Goal: Navigation & Orientation: Go to known website

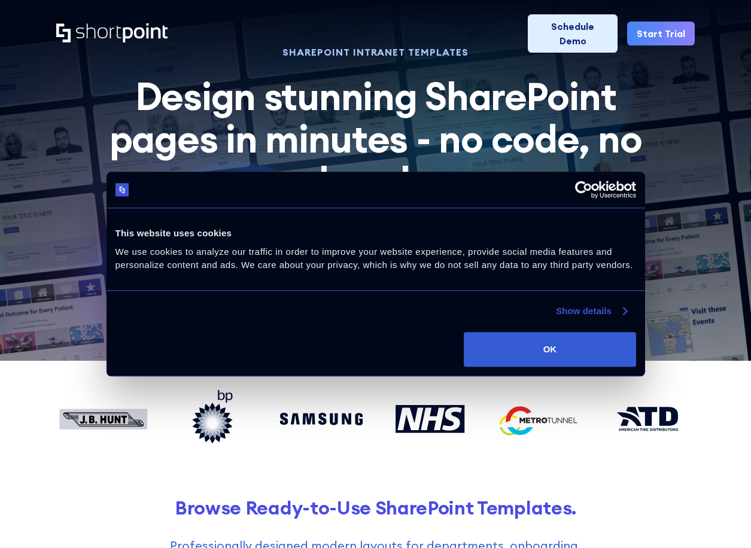
click at [584, 314] on link "Show details" at bounding box center [591, 311] width 71 height 14
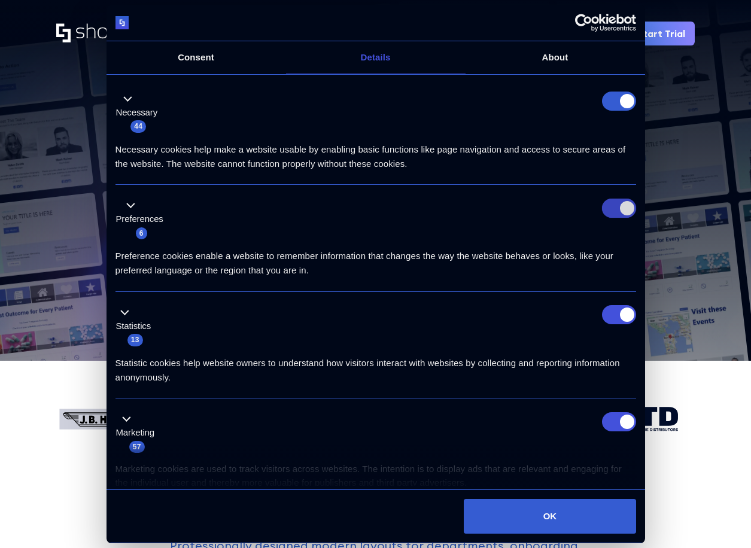
click at [618, 202] on input "Preferences" at bounding box center [619, 208] width 34 height 19
checkbox input "false"
click at [624, 317] on input "Statistics" at bounding box center [619, 314] width 34 height 19
checkbox input "false"
click at [622, 424] on input "Marketing" at bounding box center [619, 421] width 34 height 19
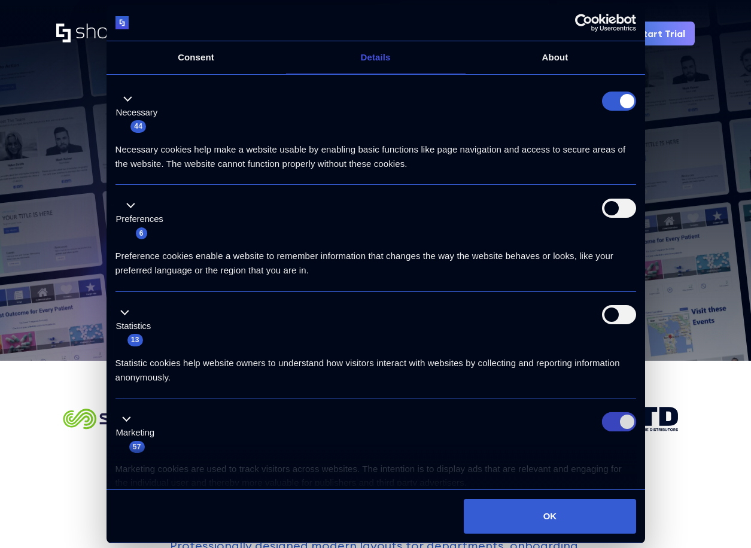
checkbox input "false"
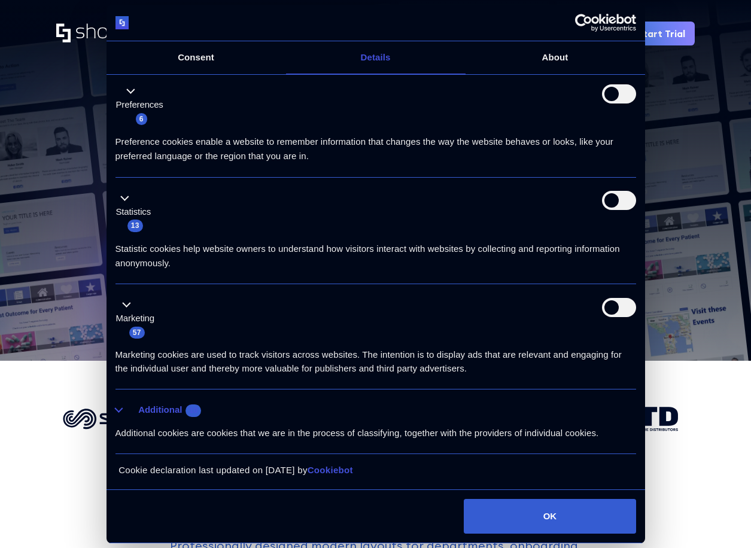
click at [126, 414] on button "Additional 10" at bounding box center [161, 410] width 93 height 15
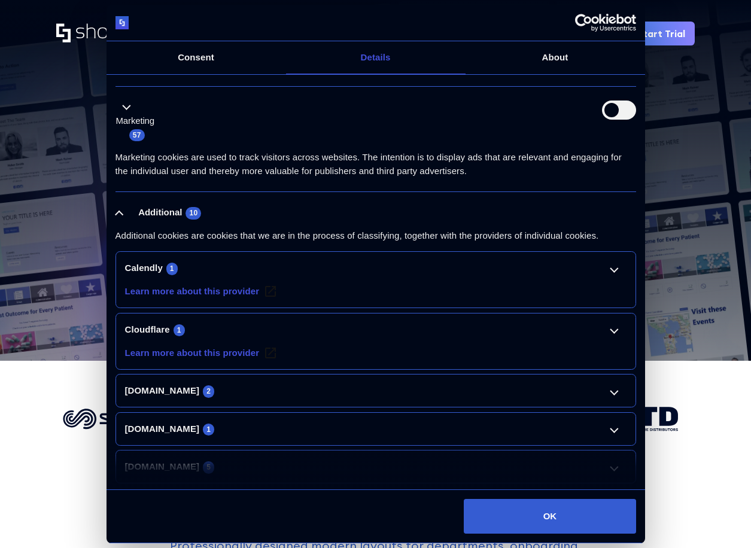
scroll to position [355, 0]
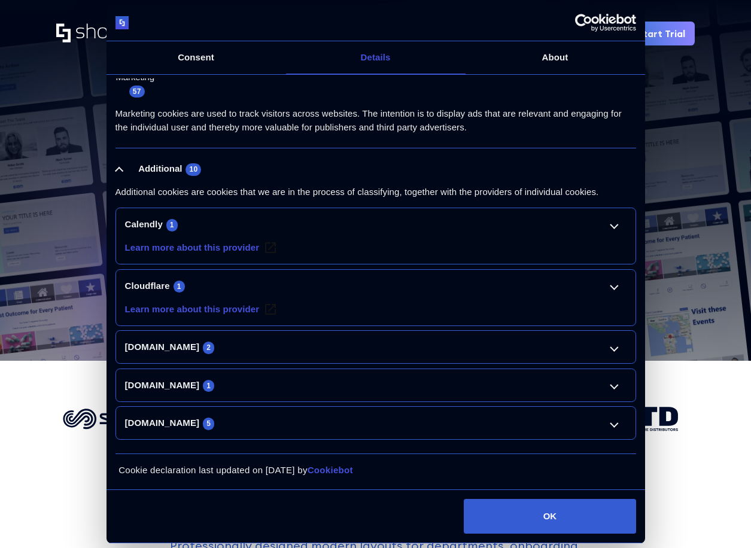
click at [570, 233] on li "Calendly 1 Learn more about this provider _cache Pending Maximum Storage Durati…" at bounding box center [375, 236] width 521 height 57
click at [613, 225] on link "Calendly 1" at bounding box center [375, 224] width 501 height 14
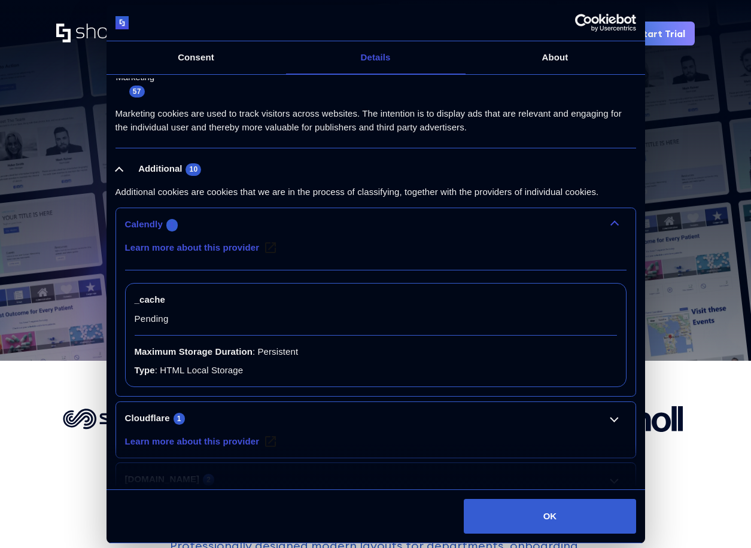
click at [613, 225] on link "Calendly 1" at bounding box center [375, 224] width 501 height 14
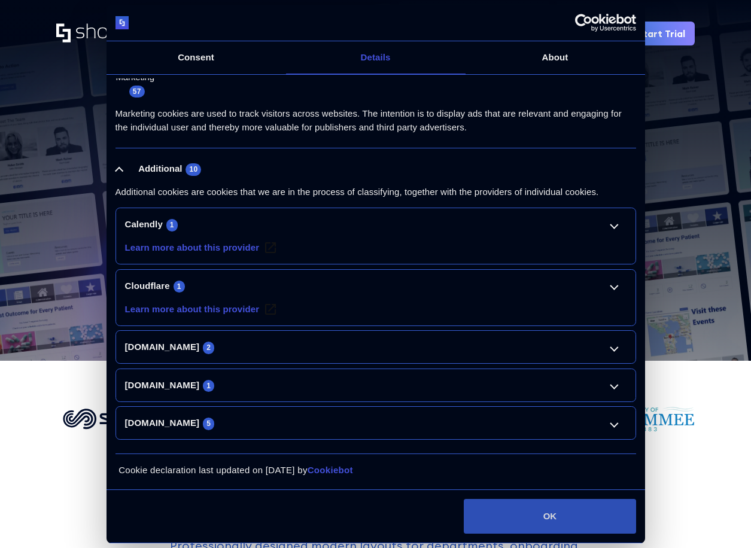
drag, startPoint x: 560, startPoint y: 509, endPoint x: 524, endPoint y: 497, distance: 37.7
click at [559, 508] on button "OK" at bounding box center [550, 516] width 172 height 35
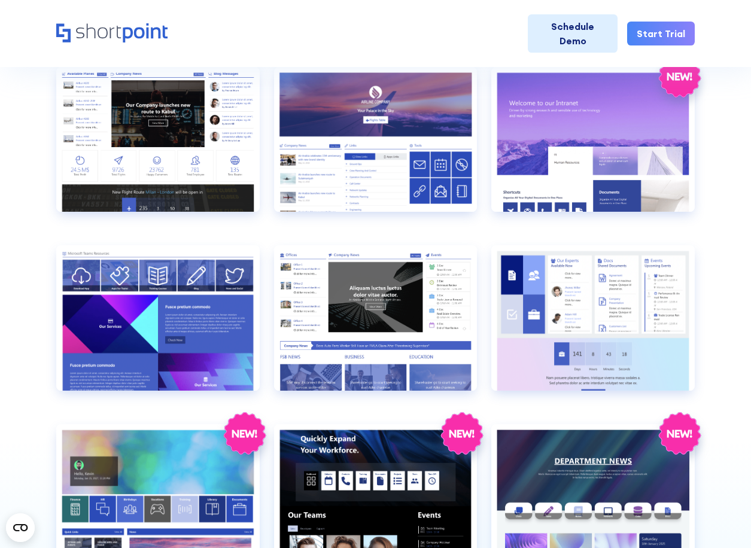
scroll to position [898, 0]
